Goal: Information Seeking & Learning: Check status

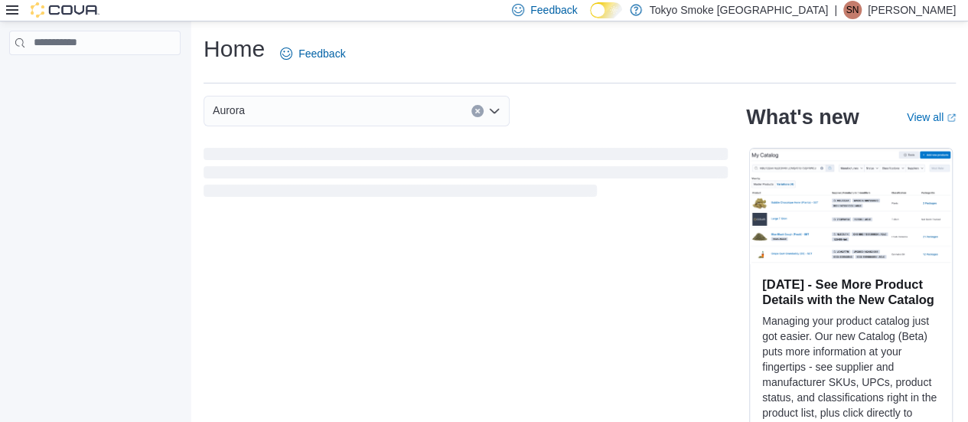
click at [9, 9] on icon at bounding box center [12, 10] width 12 height 12
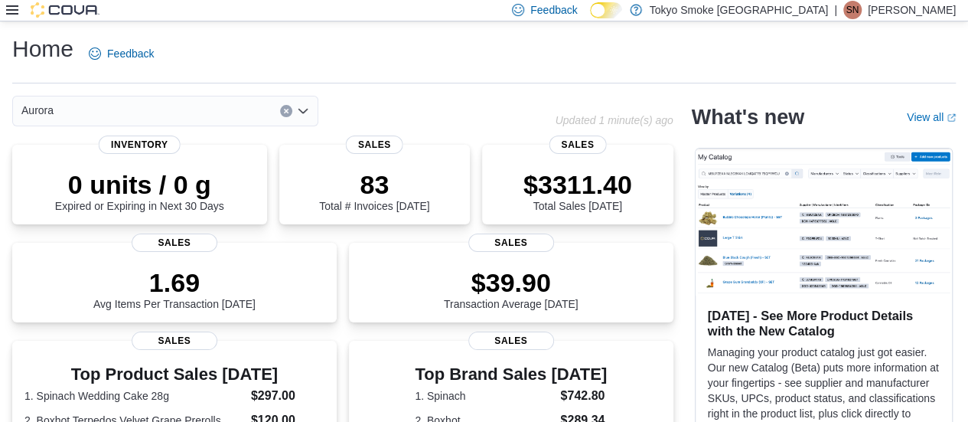
click at [8, 15] on icon at bounding box center [12, 10] width 12 height 12
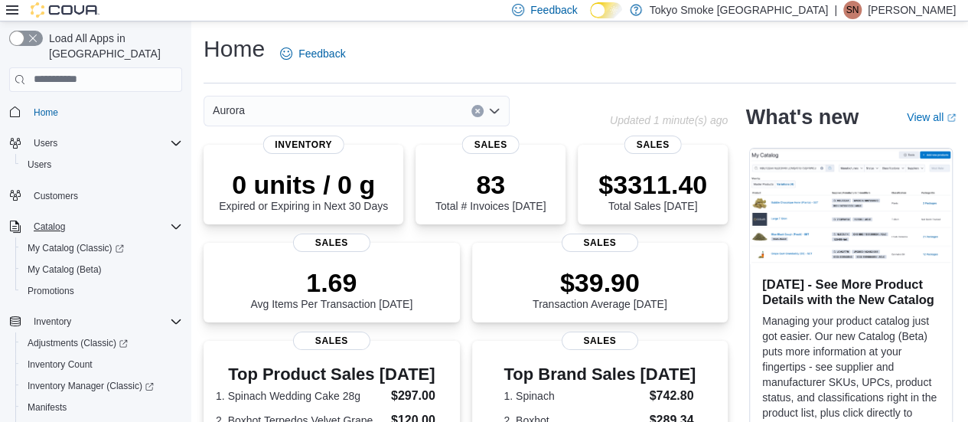
scroll to position [230, 0]
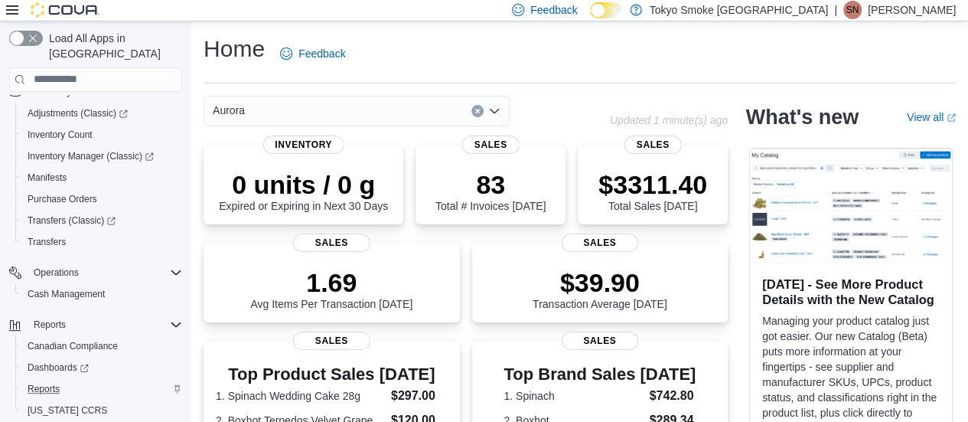
click at [73, 380] on div "Reports" at bounding box center [101, 389] width 161 height 18
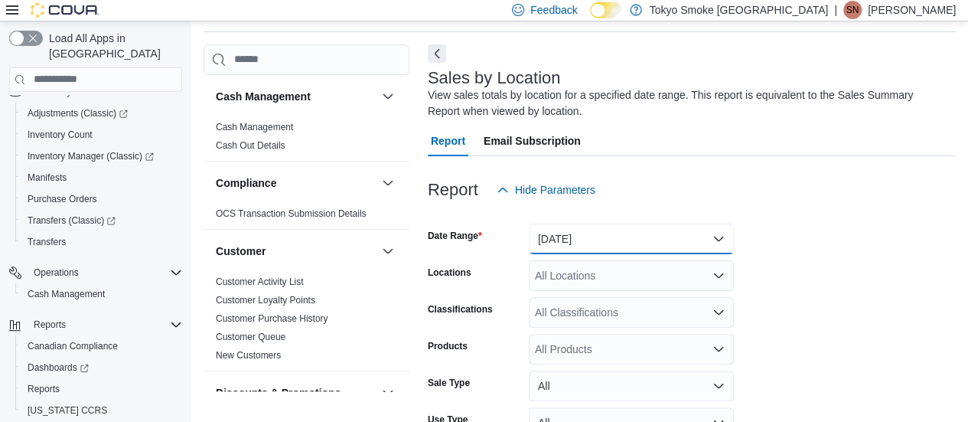
click at [583, 239] on button "[DATE]" at bounding box center [631, 239] width 205 height 31
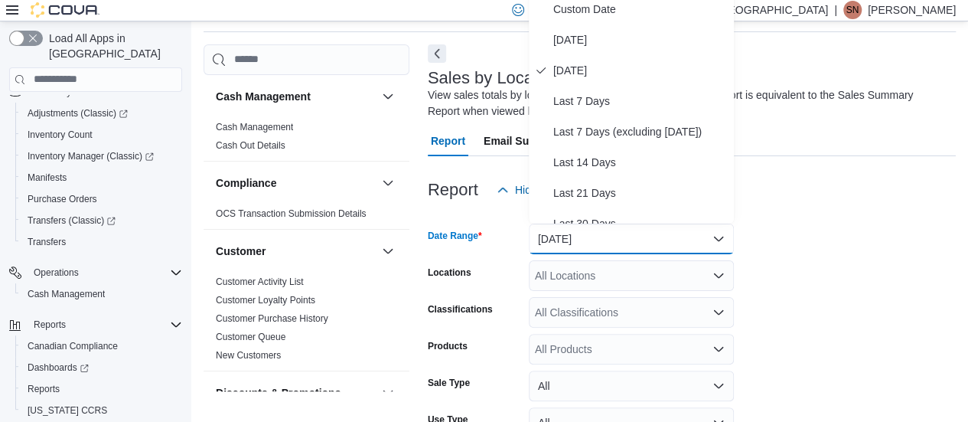
scroll to position [44, 0]
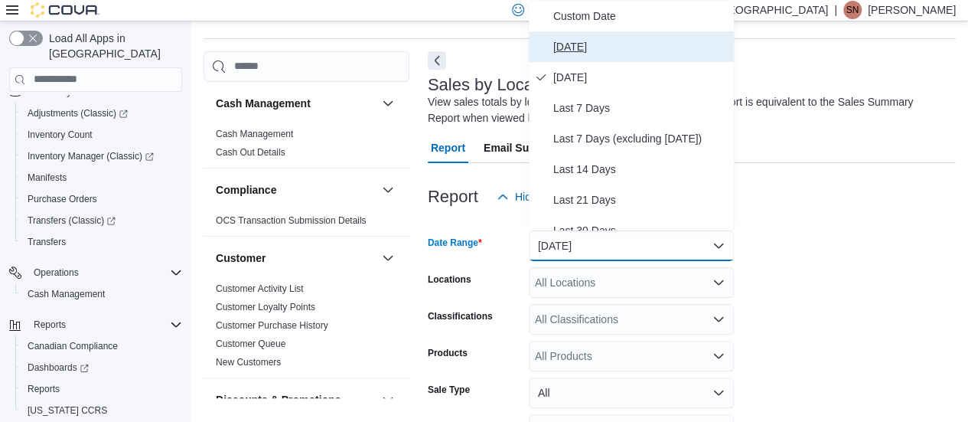
click at [583, 51] on span "[DATE]" at bounding box center [641, 47] width 175 height 18
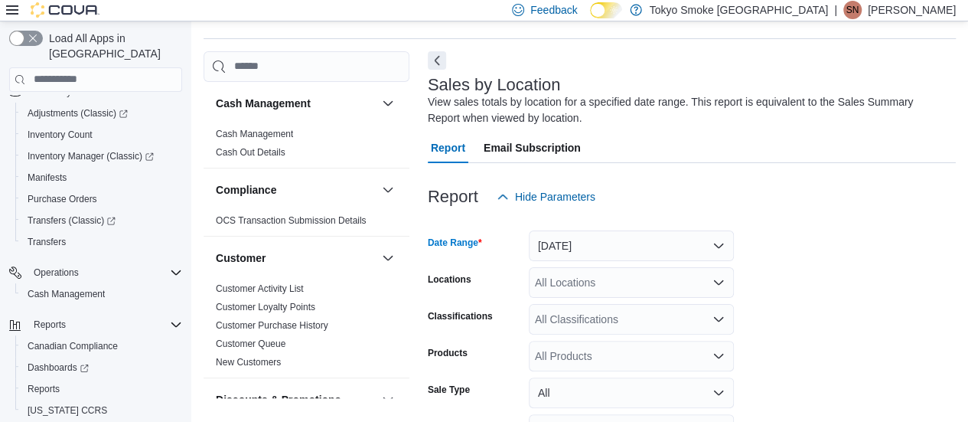
click at [574, 286] on div "All Locations" at bounding box center [631, 282] width 205 height 31
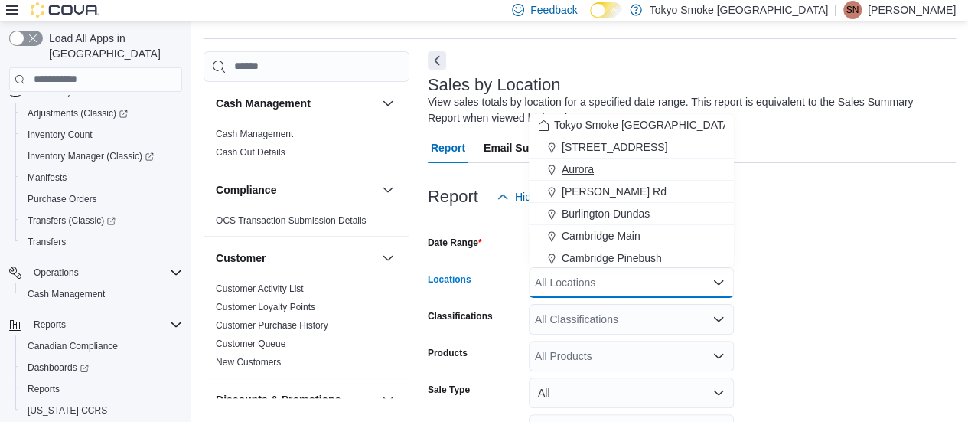
click at [576, 157] on button "[STREET_ADDRESS]" at bounding box center [631, 147] width 205 height 22
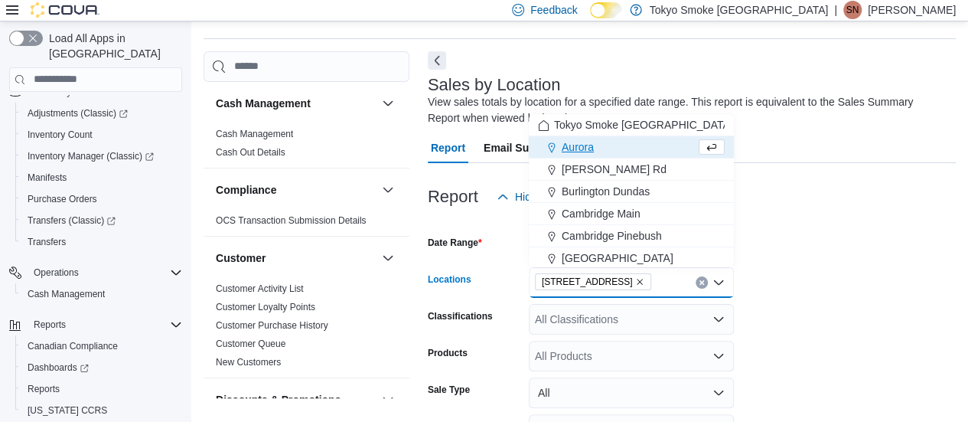
click at [635, 279] on icon "Remove 11795 Bramalea Rd from selection in this group" at bounding box center [639, 281] width 9 height 9
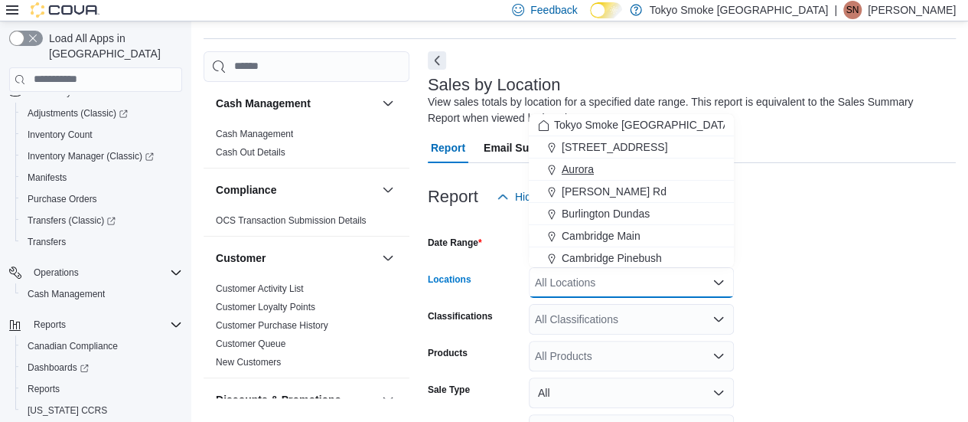
click at [589, 172] on span "Aurora" at bounding box center [578, 169] width 32 height 15
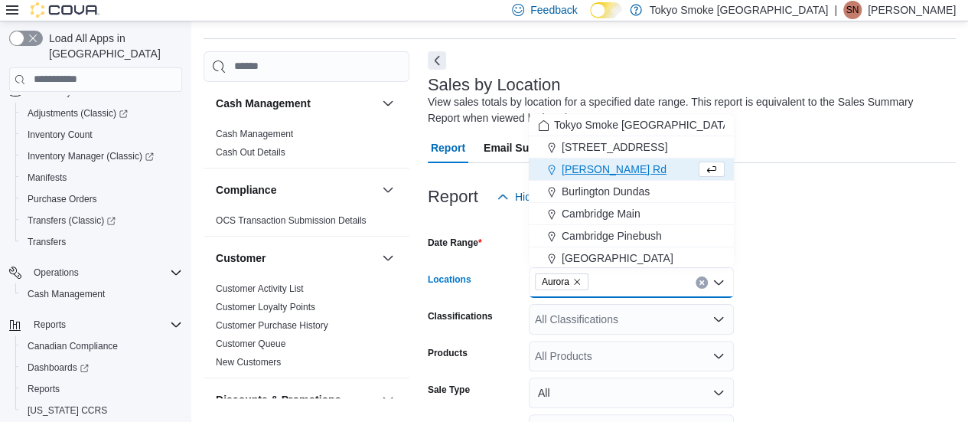
click at [825, 214] on div at bounding box center [692, 221] width 528 height 18
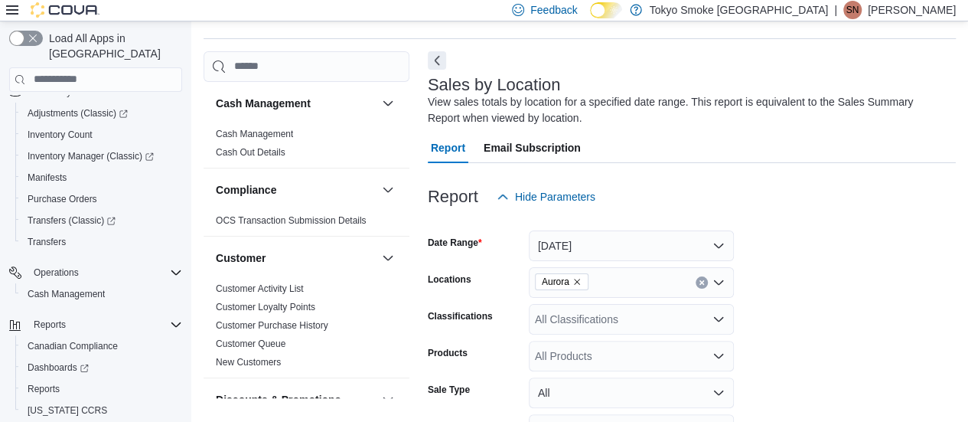
scroll to position [177, 0]
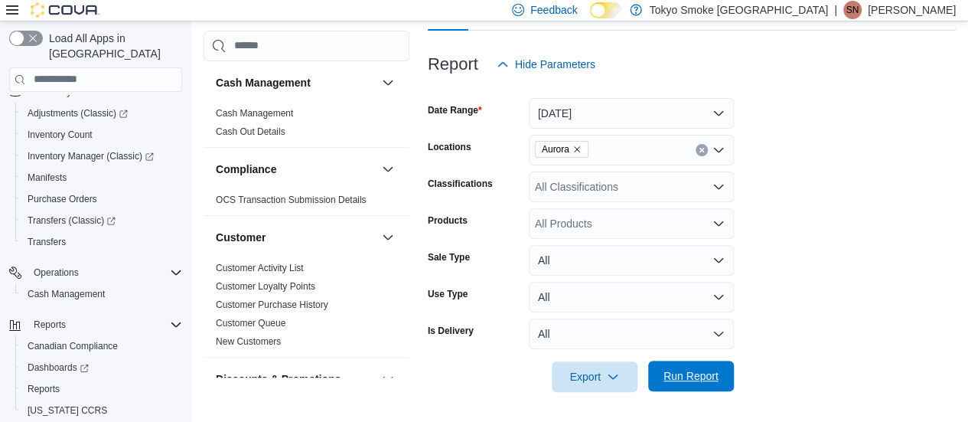
click at [696, 371] on span "Run Report" at bounding box center [691, 375] width 55 height 15
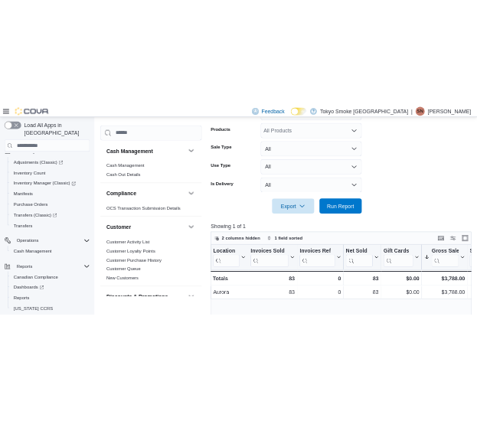
scroll to position [407, 0]
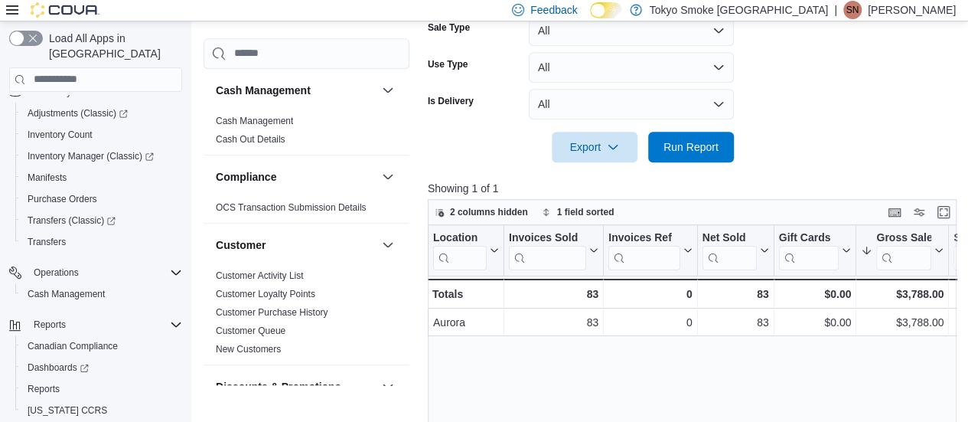
click at [679, 130] on div at bounding box center [695, 125] width 534 height 12
click at [684, 148] on span "Run Report" at bounding box center [691, 146] width 55 height 15
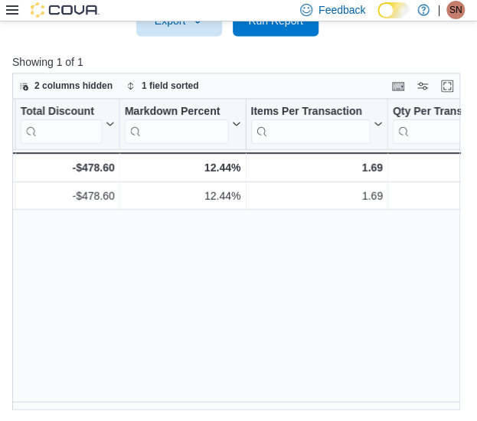
scroll to position [0, 1058]
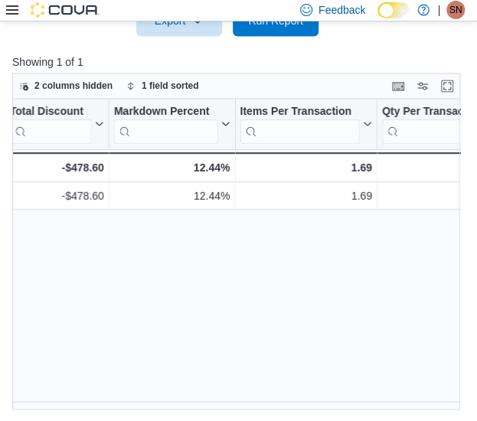
click at [311, 278] on div "Location Click to view column header actions Invoices Sold Click to view column…" at bounding box center [241, 255] width 459 height 312
